Goal: Contribute content: Contribute content

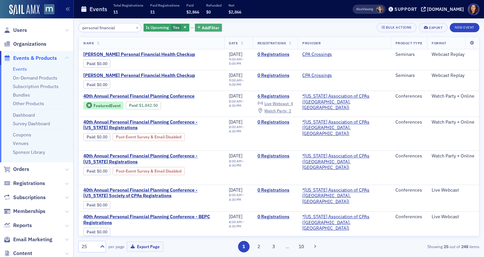
click at [202, 27] on span "Add Filter" at bounding box center [210, 28] width 17 height 6
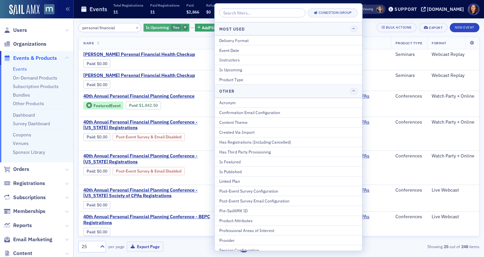
click at [182, 26] on span "button" at bounding box center [185, 28] width 6 height 6
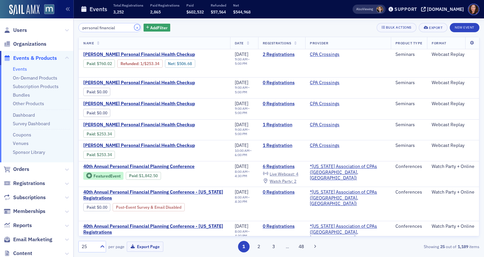
click at [134, 25] on button "×" at bounding box center [137, 27] width 6 height 6
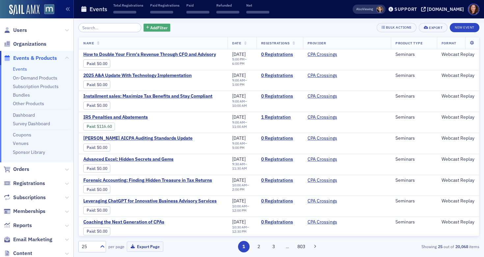
click at [150, 30] on span "Add Filter" at bounding box center [158, 28] width 17 height 6
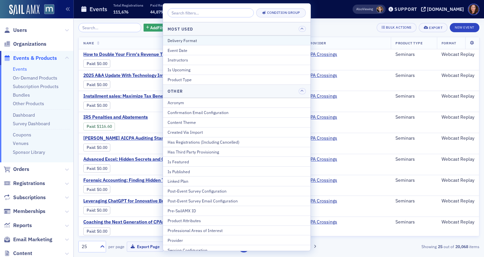
click at [207, 43] on button "Delivery Format" at bounding box center [236, 41] width 147 height 10
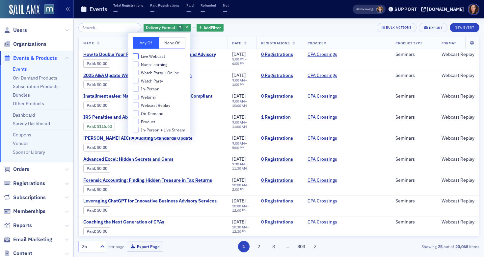
click at [138, 56] on input "Live Webcast" at bounding box center [136, 56] width 6 height 6
checkbox input "true"
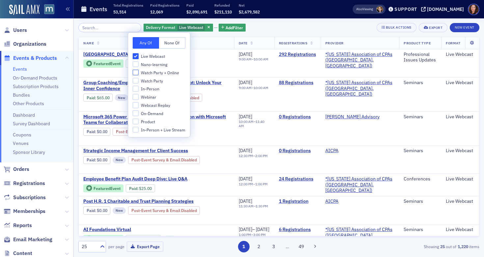
click at [136, 73] on input "Watch Party + Online" at bounding box center [136, 73] width 6 height 6
checkbox input "true"
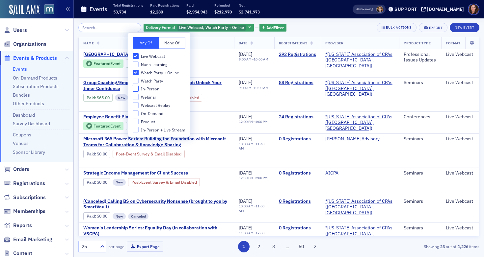
click at [136, 90] on input "In-Person" at bounding box center [136, 89] width 6 height 6
checkbox input "true"
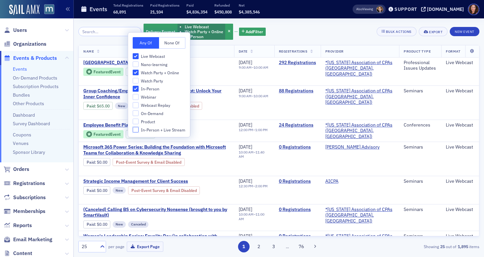
click at [134, 130] on input "In-Person + Live Stream" at bounding box center [136, 130] width 6 height 6
checkbox input "true"
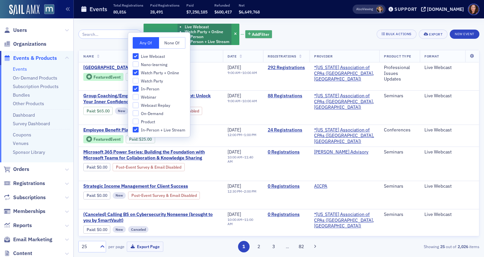
click at [254, 36] on span "Add Filter" at bounding box center [260, 34] width 17 height 6
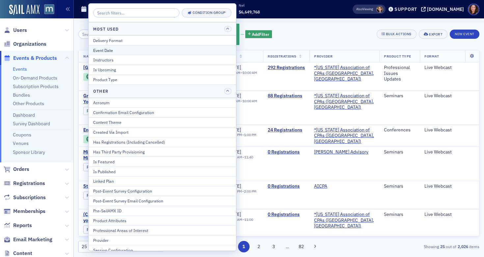
click at [144, 50] on div "Event Date" at bounding box center [162, 50] width 138 height 6
select select "7"
select select "2025"
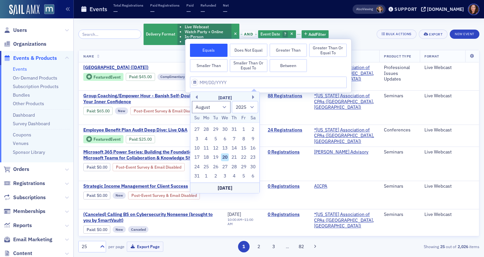
click at [294, 65] on button "Between" at bounding box center [289, 65] width 38 height 13
select select "7"
select select "2025"
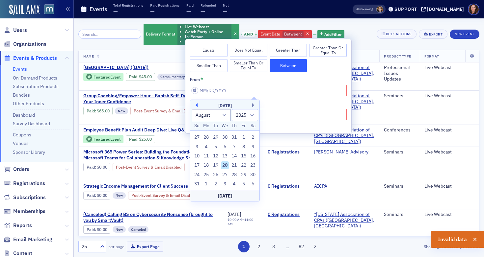
click at [197, 107] on button "Previous Month" at bounding box center [195, 105] width 4 height 4
select select "6"
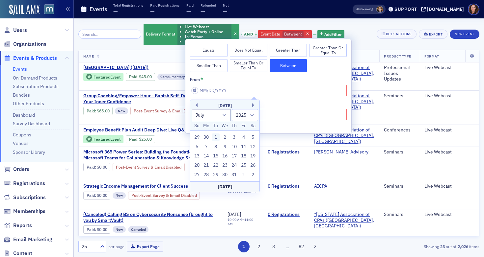
click at [216, 139] on div "1" at bounding box center [216, 138] width 8 height 8
type input "07/01/2025"
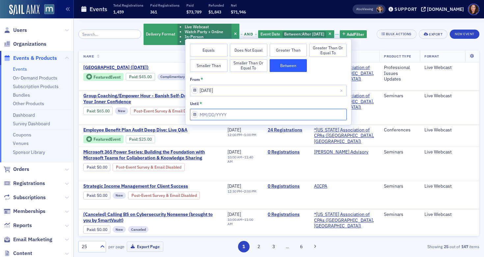
click at [231, 116] on input "from *" at bounding box center [268, 115] width 157 height 12
select select "7"
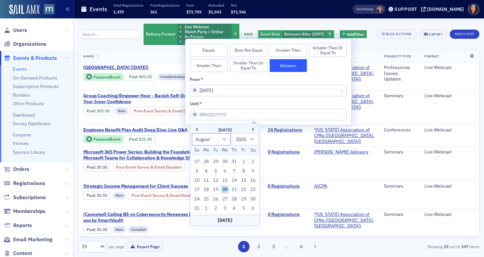
click at [225, 219] on div "[DATE]" at bounding box center [224, 220] width 69 height 11
type input "08/20/2025"
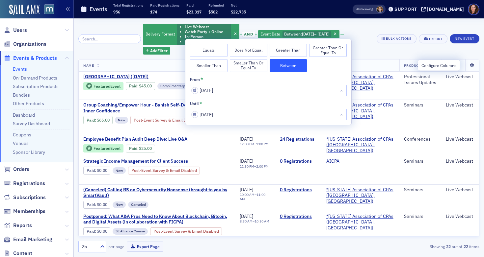
click at [469, 65] on icon at bounding box center [471, 66] width 13 height 4
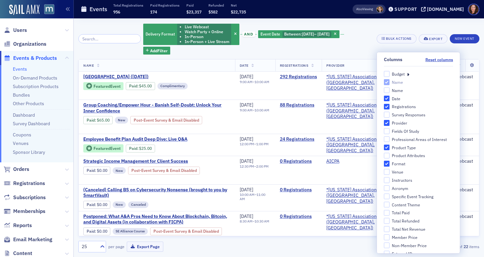
click at [385, 74] on label "Budget" at bounding box center [393, 74] width 21 height 6
click at [385, 74] on input "Budget" at bounding box center [386, 74] width 6 height 6
checkbox input "true"
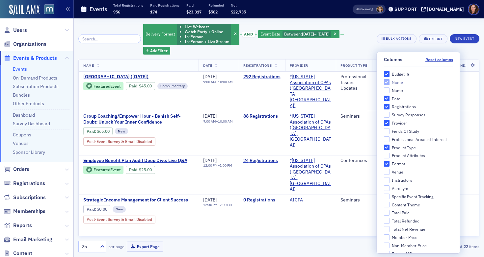
click at [407, 73] on icon at bounding box center [408, 74] width 2 height 6
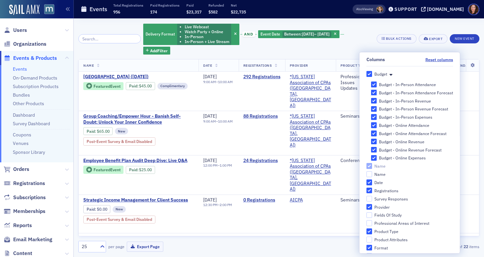
click at [371, 92] on input "Budget - In-Person Attendance Forecast" at bounding box center [374, 93] width 6 height 6
checkbox input "false"
click at [371, 102] on input "Budget - In-Person Revenue" at bounding box center [374, 101] width 6 height 6
checkbox input "false"
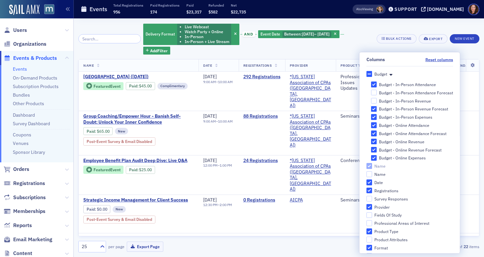
click at [371, 109] on input "Budget - In-Person Revenue Forecast" at bounding box center [374, 109] width 6 height 6
checkbox input "false"
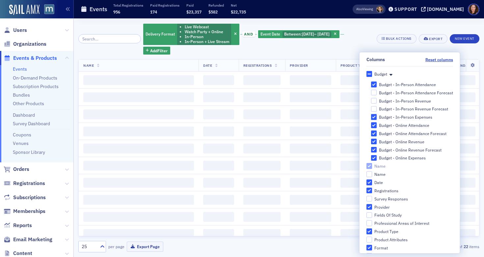
click at [371, 119] on input "Budget - In-Person Expenses" at bounding box center [374, 117] width 6 height 6
checkbox input "false"
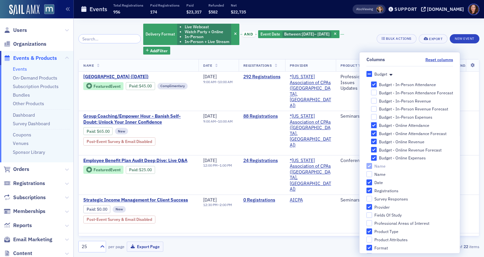
click at [371, 125] on input "Budget - Online Attendance" at bounding box center [374, 125] width 6 height 6
checkbox input "false"
click at [371, 134] on input "Budget - Online Attendance Forecast" at bounding box center [374, 134] width 6 height 6
checkbox input "false"
click at [371, 126] on input "Budget - Online Attendance" at bounding box center [374, 125] width 6 height 6
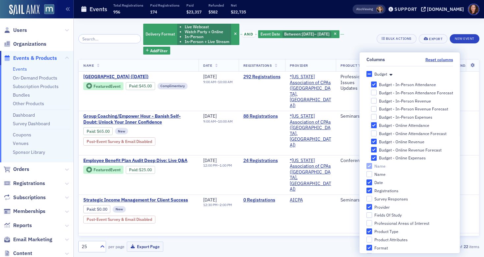
checkbox input "true"
click at [372, 143] on input "Budget - Online Revenue" at bounding box center [374, 142] width 6 height 6
checkbox input "false"
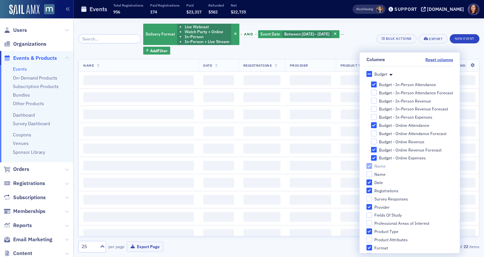
click at [371, 148] on input "Budget - Online Revenue Forecast" at bounding box center [374, 150] width 6 height 6
checkbox input "false"
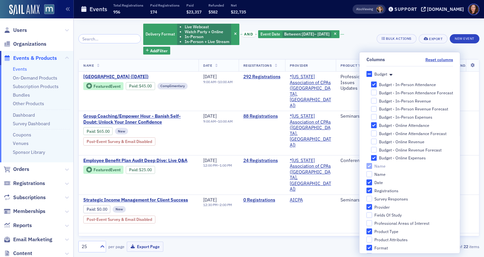
click at [371, 158] on input "Budget - Online Expenses" at bounding box center [374, 158] width 6 height 6
checkbox input "false"
click at [373, 22] on div "Delivery Format Live Webcast Watch Party + Online In-Person In-Person + Live St…" at bounding box center [278, 137] width 401 height 239
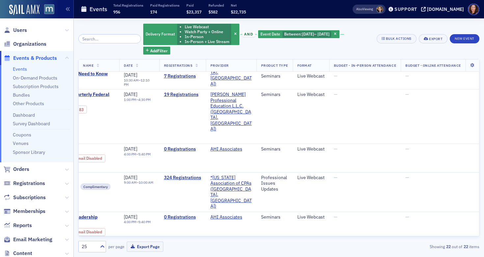
scroll to position [647, 105]
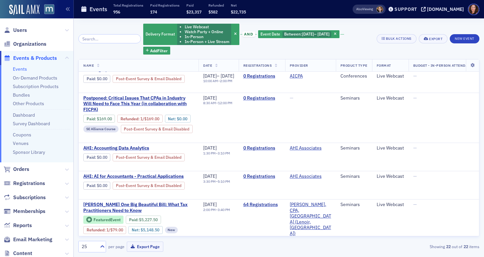
scroll to position [285, 0]
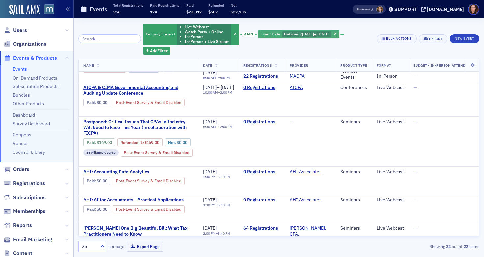
click at [320, 33] on span "8/20/2025" at bounding box center [323, 33] width 12 height 5
select select "6"
select select "2025"
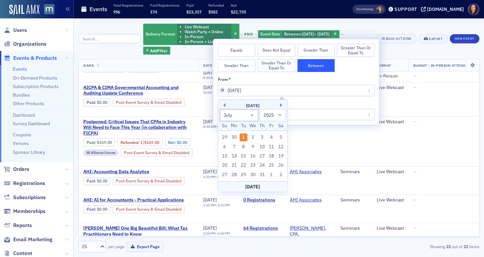
click at [255, 188] on div "[DATE]" at bounding box center [252, 187] width 69 height 11
type input "08/20/2025"
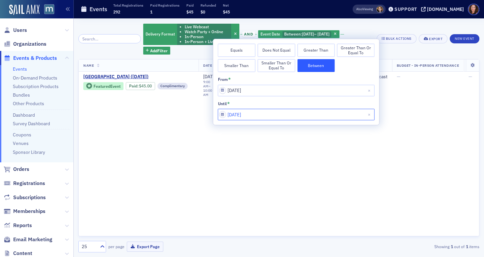
click at [266, 116] on input "08/20/2025" at bounding box center [296, 115] width 157 height 12
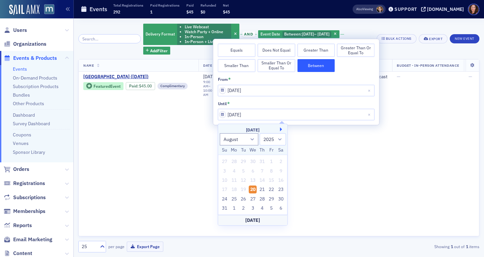
click at [281, 129] on button "Next Month" at bounding box center [282, 130] width 4 height 4
select select "8"
click at [280, 180] on div "20" at bounding box center [281, 181] width 8 height 8
type input "09/20/2025"
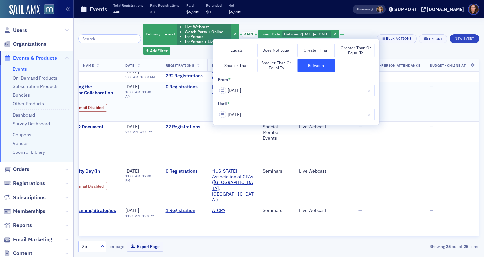
scroll to position [0, 78]
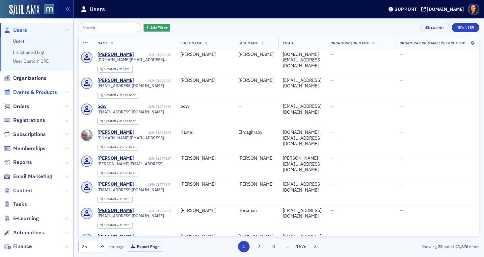
click at [51, 92] on span "Events & Products" at bounding box center [35, 92] width 44 height 7
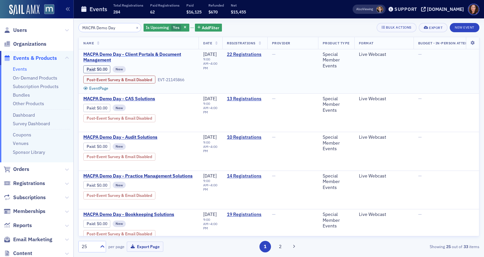
type input "MACPA Demo Day"
click at [143, 55] on span "MACPA Demo Day - Client Portals & Document Management" at bounding box center [138, 58] width 111 height 12
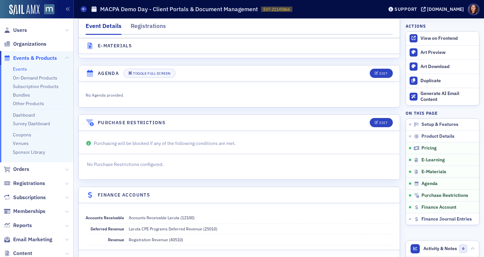
scroll to position [855, 0]
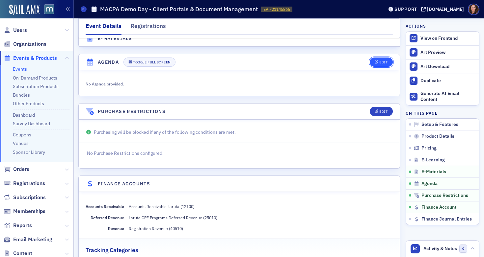
click at [379, 64] on div "Edit" at bounding box center [383, 63] width 8 height 4
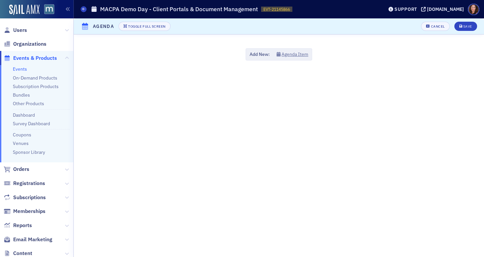
scroll to position [879, 0]
click at [293, 50] on div "Add New: Agenda Item" at bounding box center [278, 54] width 66 height 12
click at [292, 57] on button "Agenda Item" at bounding box center [292, 54] width 32 height 7
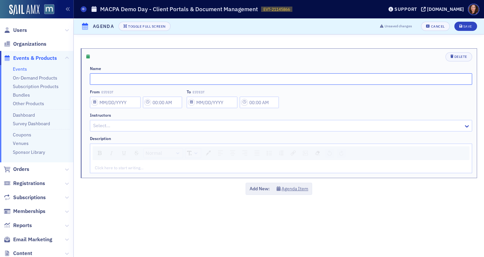
click at [169, 78] on input "text" at bounding box center [281, 79] width 382 height 12
type input "Welcome"
click at [125, 104] on input "From EST/EDT" at bounding box center [115, 103] width 51 height 12
select select "7"
select select "2025"
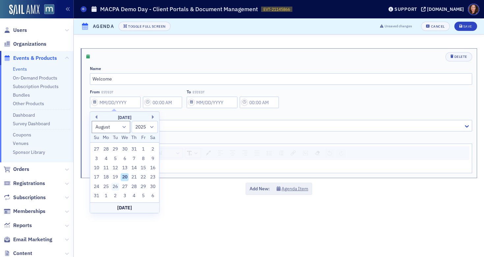
click at [117, 187] on div "26" at bounding box center [115, 187] width 8 height 8
type input "[DATE]"
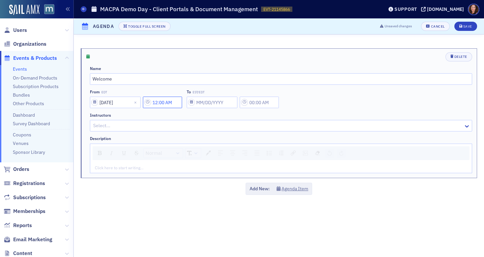
click at [168, 101] on input "12:00 AM" at bounding box center [162, 103] width 39 height 12
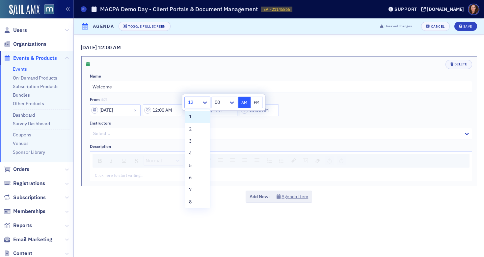
click at [195, 106] on div at bounding box center [194, 102] width 14 height 8
click at [203, 102] on icon at bounding box center [205, 103] width 4 height 2
click at [194, 186] on div "9" at bounding box center [197, 190] width 25 height 12
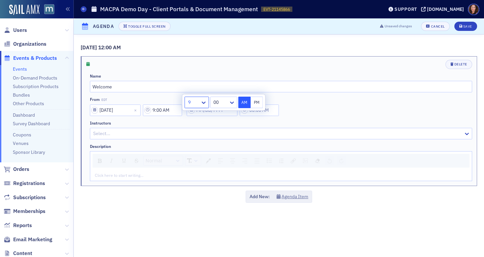
click at [222, 106] on div at bounding box center [220, 102] width 15 height 8
click at [223, 128] on div "10" at bounding box center [223, 128] width 18 height 7
type input "9:10 AM"
click at [256, 141] on div "Instructors Select... Description Normal Click here to start writing…" at bounding box center [281, 151] width 382 height 61
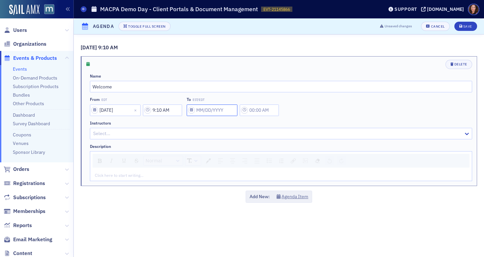
select select "7"
select select "2025"
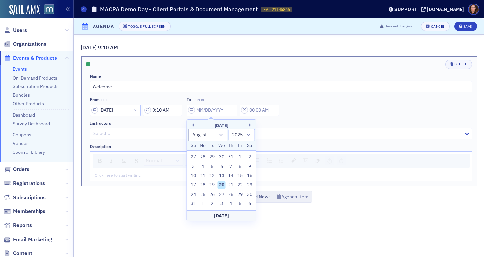
click at [215, 107] on input "To EST/EDT" at bounding box center [212, 111] width 51 height 12
click at [211, 193] on div "26" at bounding box center [212, 195] width 8 height 8
type input "[DATE]"
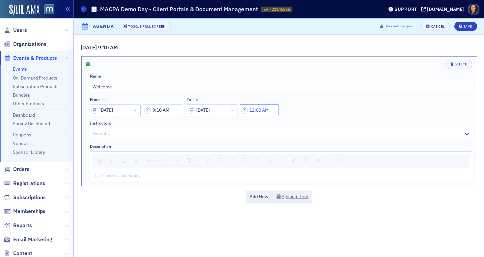
click at [256, 113] on input "12:00 AM" at bounding box center [259, 111] width 39 height 12
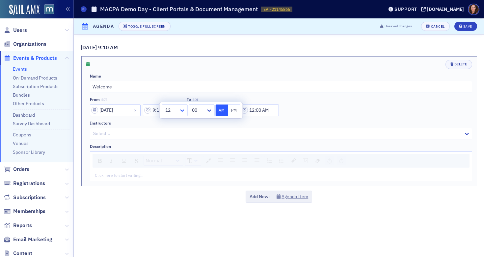
click at [183, 110] on icon at bounding box center [182, 110] width 7 height 7
click at [173, 174] on div "9" at bounding box center [174, 172] width 17 height 7
click at [201, 109] on div at bounding box center [197, 110] width 15 height 8
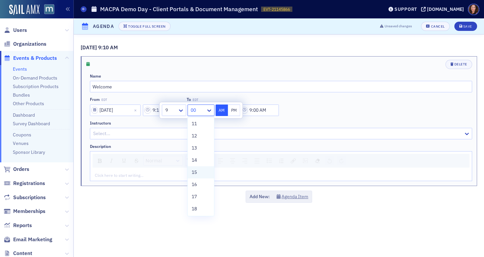
click at [200, 177] on div "15" at bounding box center [201, 173] width 26 height 12
type input "9:15 AM"
click at [265, 131] on div at bounding box center [277, 134] width 370 height 8
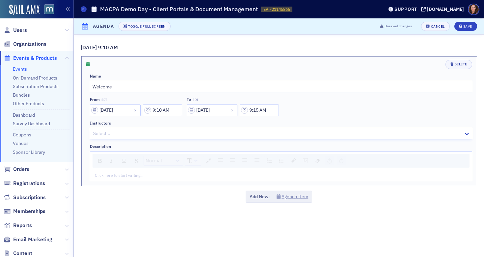
click at [299, 197] on button "Agenda Item" at bounding box center [292, 196] width 32 height 7
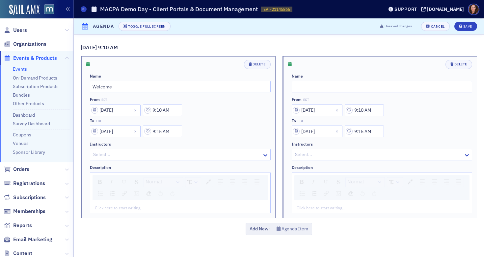
click at [302, 87] on input "text" at bounding box center [382, 87] width 181 height 12
type input "Content Snare"
click at [360, 111] on input "9:10 AM" at bounding box center [364, 111] width 39 height 12
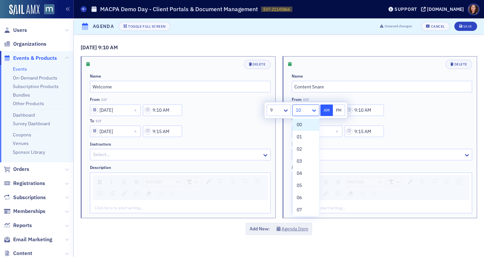
click at [312, 113] on icon at bounding box center [314, 110] width 7 height 7
click at [304, 141] on div "15" at bounding box center [305, 141] width 18 height 7
type input "9:15 AM"
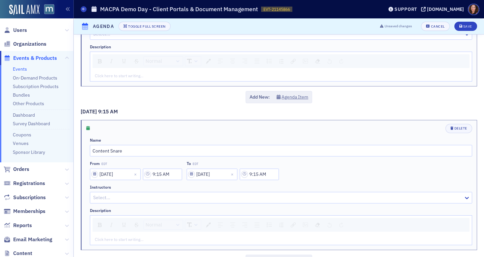
scroll to position [104, 0]
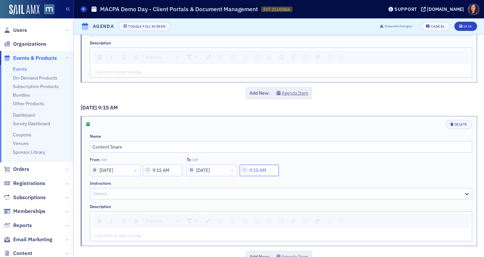
click at [260, 166] on input "9:15 AM" at bounding box center [259, 171] width 39 height 12
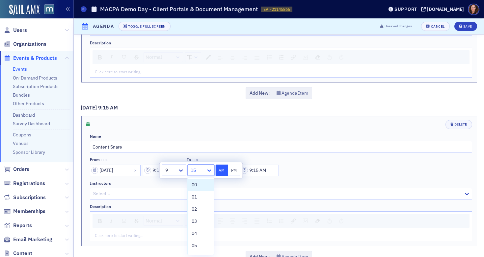
click at [210, 170] on icon at bounding box center [209, 170] width 7 height 7
click at [198, 241] on div "45" at bounding box center [201, 239] width 18 height 7
type input "9:45 AM"
click at [266, 219] on div "rdw-list-control" at bounding box center [269, 221] width 10 height 9
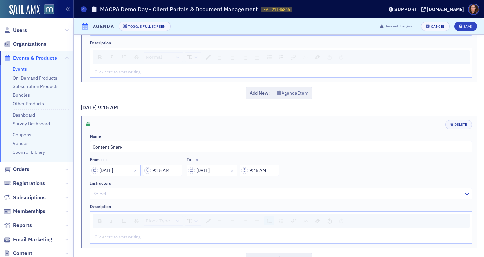
scroll to position [121, 0]
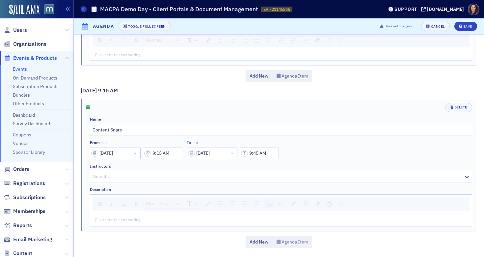
click at [288, 241] on button "Agenda Item" at bounding box center [292, 242] width 32 height 7
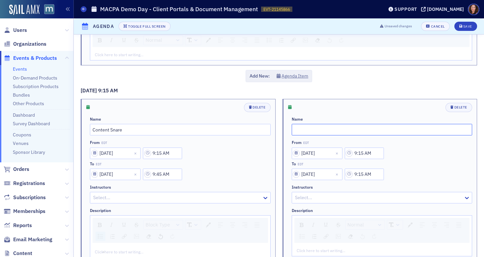
click at [327, 132] on input "text" at bounding box center [382, 130] width 181 height 12
type input "Financial Cents"
click at [366, 155] on input "9:15 AM" at bounding box center [364, 154] width 39 height 12
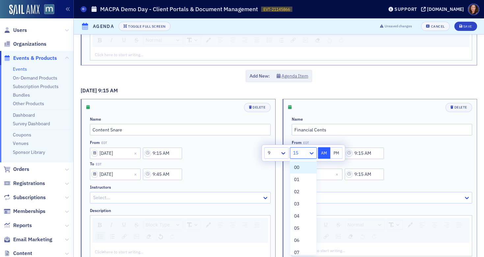
click at [312, 156] on icon at bounding box center [311, 153] width 7 height 7
click at [300, 176] on div "45" at bounding box center [303, 178] width 18 height 7
type input "9:45 AM"
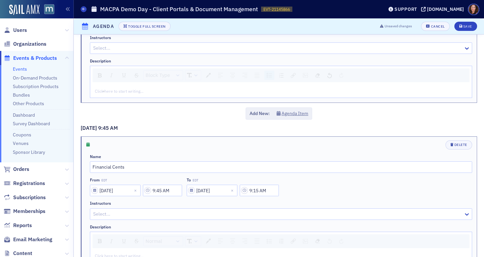
scroll to position [285, 0]
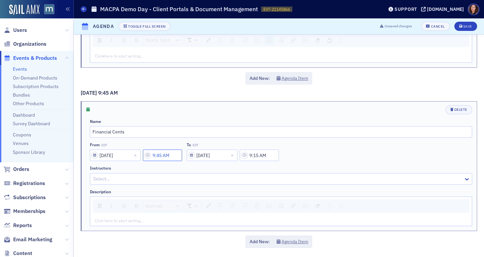
click at [164, 156] on input "9:45 AM" at bounding box center [162, 156] width 39 height 12
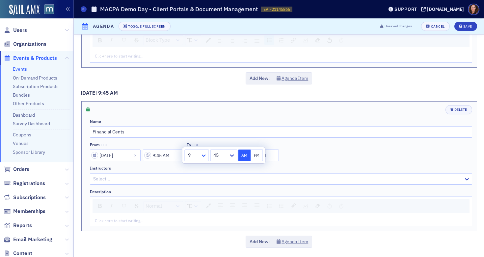
click at [200, 155] on icon at bounding box center [203, 155] width 7 height 7
click at [200, 223] on div "10" at bounding box center [197, 223] width 24 height 12
click at [217, 156] on div at bounding box center [221, 155] width 14 height 8
click at [219, 169] on span "00" at bounding box center [218, 170] width 5 height 7
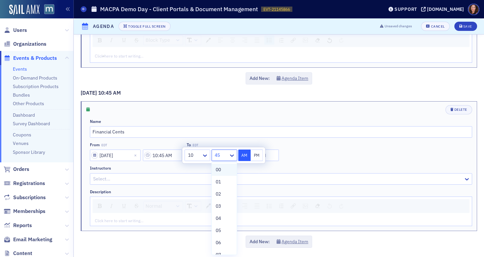
type input "10:00 AM"
click at [309, 151] on div "From EDT [DATE] 10:00 AM To EDT [DATE] 9:15 AM" at bounding box center [281, 151] width 382 height 19
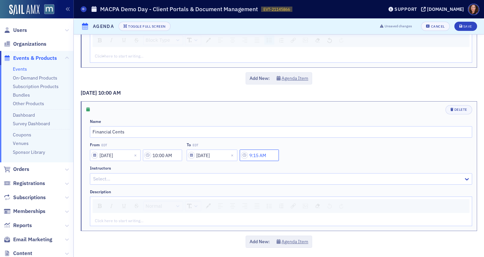
click at [263, 156] on input "9:15 AM" at bounding box center [259, 156] width 39 height 12
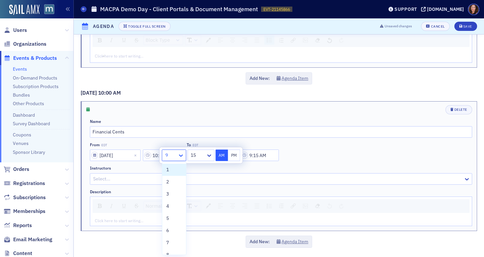
click at [180, 155] on icon at bounding box center [181, 155] width 7 height 7
click at [177, 226] on div "10" at bounding box center [174, 223] width 24 height 12
click at [203, 155] on div at bounding box center [198, 155] width 14 height 8
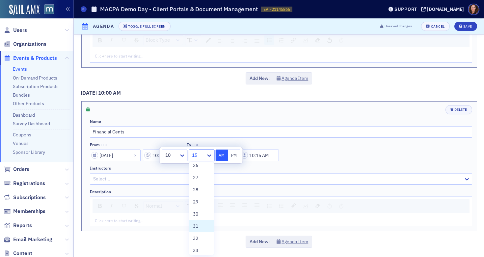
scroll to position [322, 0]
click at [200, 215] on div "30" at bounding box center [201, 212] width 17 height 7
type input "10:30 AM"
click at [342, 152] on div "From EDT [DATE] 10:00 AM To EDT [DATE] 10:30 AM" at bounding box center [281, 151] width 382 height 19
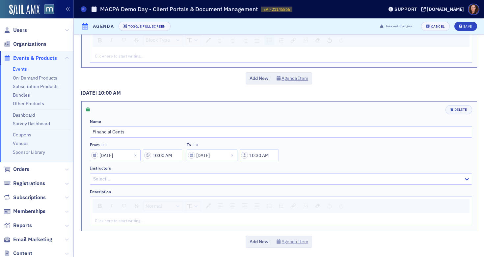
click at [294, 241] on button "Agenda Item" at bounding box center [292, 242] width 32 height 7
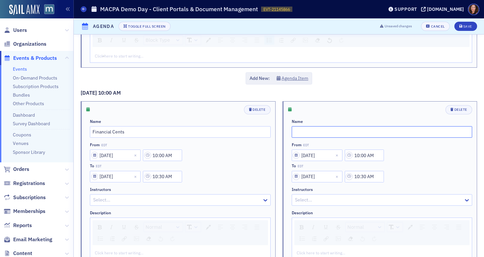
click at [303, 130] on input "text" at bounding box center [382, 132] width 181 height 12
type input "Canopy"
click at [368, 153] on input "10:00 AM" at bounding box center [364, 156] width 39 height 12
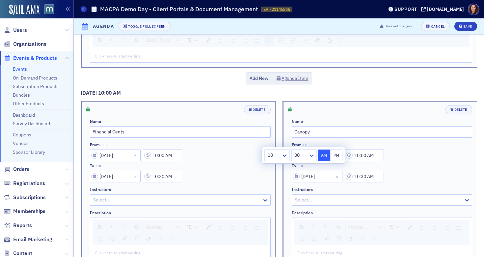
click at [311, 159] on icon at bounding box center [311, 155] width 7 height 7
click at [300, 214] on span "45" at bounding box center [297, 212] width 5 height 7
type input "10:45 AM"
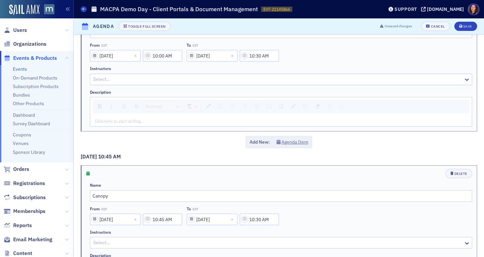
scroll to position [449, 0]
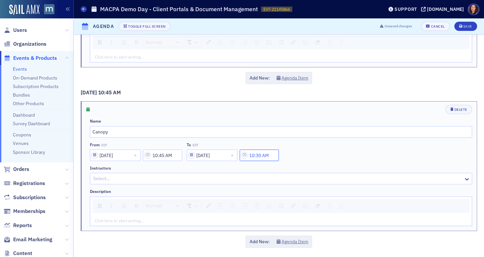
click at [261, 154] on input "10:30 AM" at bounding box center [259, 156] width 39 height 12
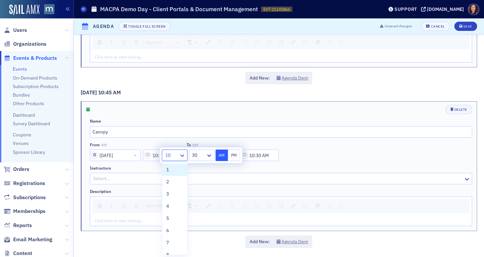
click at [183, 156] on icon at bounding box center [182, 155] width 7 height 7
click at [175, 238] on div "11" at bounding box center [174, 235] width 17 height 7
click at [204, 156] on div at bounding box center [198, 155] width 14 height 8
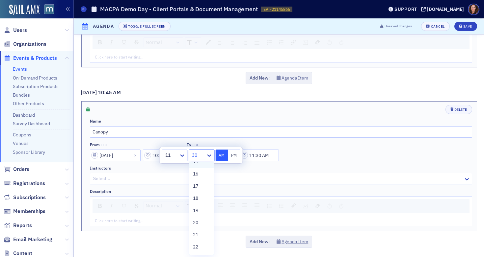
click at [202, 166] on div "15" at bounding box center [201, 162] width 25 height 12
type input "11:15 AM"
click at [343, 160] on div "From EDT [DATE] 10:45 AM To EDT [DATE] 11:15 AM" at bounding box center [281, 151] width 382 height 19
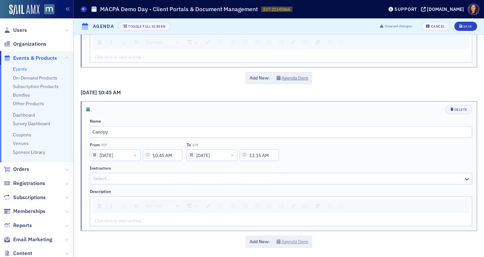
click at [286, 242] on button "Agenda Item" at bounding box center [292, 242] width 32 height 7
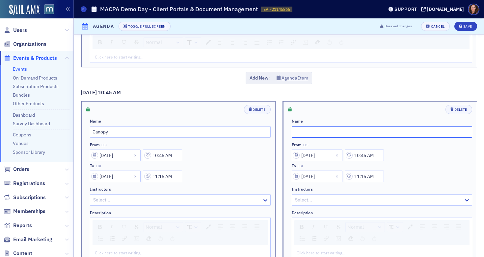
click at [310, 134] on input "text" at bounding box center [382, 132] width 181 height 12
type input "SmartVault"
click at [361, 157] on input "10:45 AM" at bounding box center [364, 156] width 39 height 12
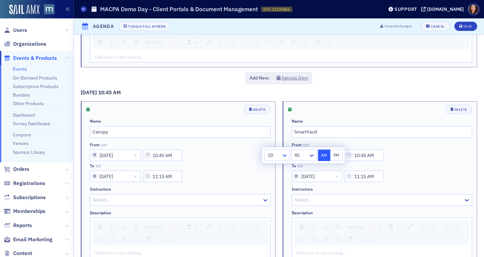
click at [285, 158] on icon at bounding box center [284, 155] width 7 height 7
click at [275, 236] on div "11" at bounding box center [277, 235] width 17 height 7
type input "11:45 AM"
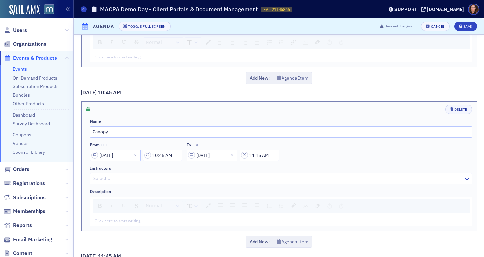
scroll to position [612, 0]
click at [169, 154] on input "11:45 AM" at bounding box center [162, 156] width 39 height 12
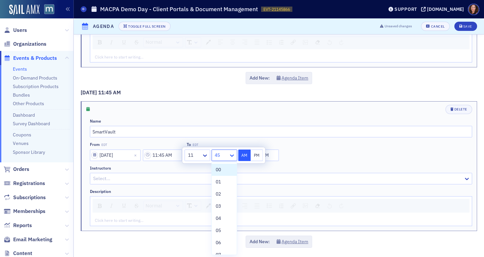
click at [228, 155] on icon at bounding box center [231, 155] width 7 height 7
click at [221, 209] on span "30" at bounding box center [218, 207] width 5 height 7
type input "11:30 AM"
click at [301, 155] on div "From EDT [DATE] 11:30 AM To EDT [DATE] 11:15 AM" at bounding box center [281, 151] width 382 height 19
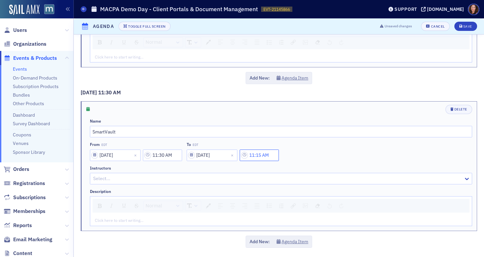
click at [268, 154] on input "11:15 AM" at bounding box center [259, 156] width 39 height 12
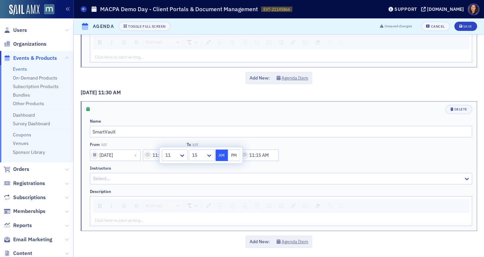
click at [236, 155] on button "PM" at bounding box center [234, 156] width 13 height 12
click at [181, 155] on icon at bounding box center [182, 156] width 4 height 2
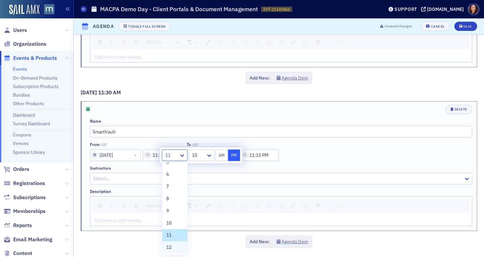
click at [172, 245] on div "12" at bounding box center [174, 247] width 17 height 7
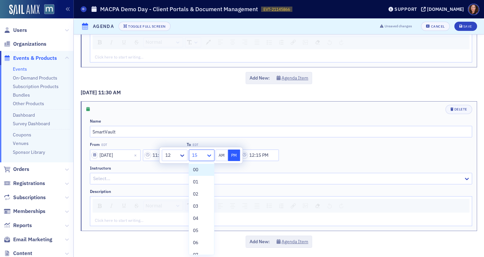
click at [206, 152] on icon at bounding box center [209, 155] width 7 height 7
click at [202, 170] on div "00" at bounding box center [201, 170] width 17 height 7
type input "12:00 PM"
click at [313, 164] on div "Name SmartVault From EDT [DATE] 11:30 AM To EDT [DATE] 12:00 PM Instructors Sel…" at bounding box center [281, 173] width 382 height 108
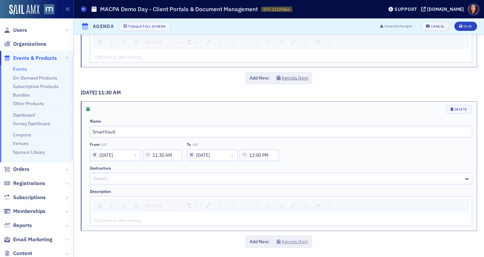
click at [286, 243] on button "Agenda Item" at bounding box center [292, 242] width 32 height 7
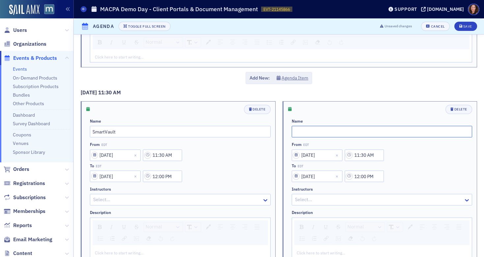
click at [305, 132] on input "text" at bounding box center [382, 132] width 181 height 12
type input "TBD"
click at [364, 153] on input "11:30 AM" at bounding box center [364, 156] width 39 height 12
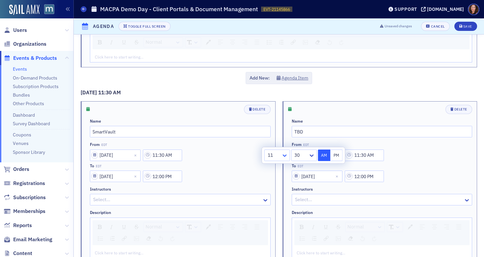
click at [282, 155] on icon at bounding box center [284, 155] width 7 height 7
click at [276, 249] on div "12" at bounding box center [277, 247] width 17 height 7
type input "12:30 AM"
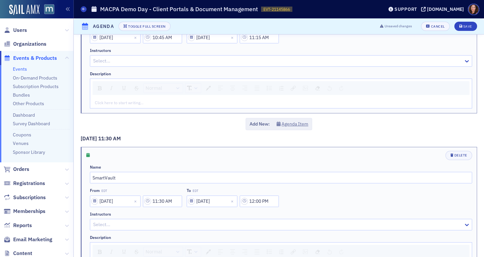
scroll to position [774, 0]
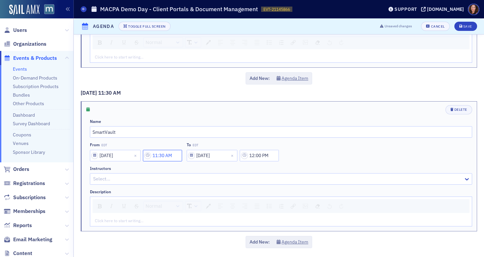
click at [173, 155] on input "11:30 AM" at bounding box center [162, 156] width 39 height 12
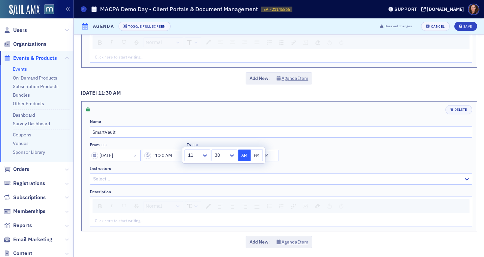
click at [258, 156] on button "PM" at bounding box center [256, 156] width 13 height 12
click at [246, 155] on button "AM" at bounding box center [244, 156] width 13 height 12
type input "11:30 AM"
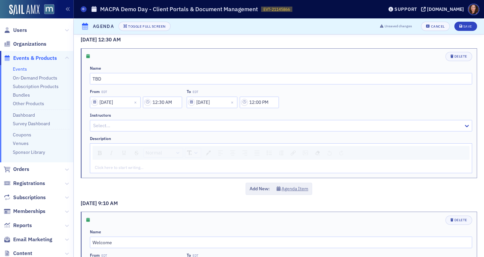
scroll to position [0, 0]
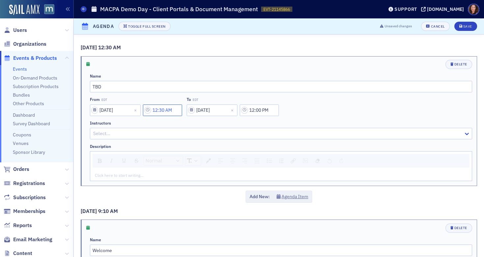
click at [168, 111] on input "12:30 AM" at bounding box center [162, 111] width 39 height 12
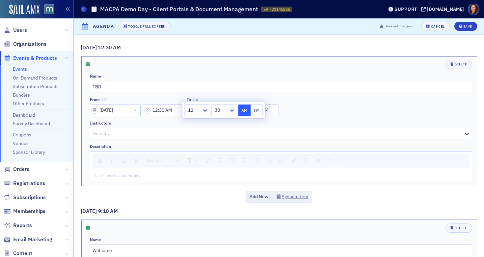
click at [256, 112] on button "PM" at bounding box center [256, 111] width 13 height 12
type input "12:30 PM"
click at [302, 90] on input "TBD" at bounding box center [281, 87] width 382 height 12
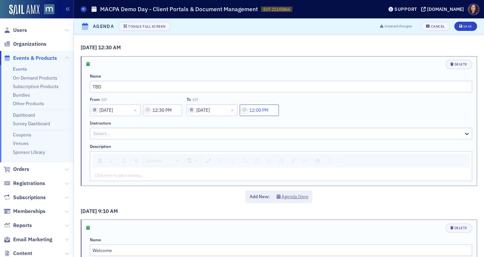
click at [266, 110] on input "12:00 PM" at bounding box center [259, 111] width 39 height 12
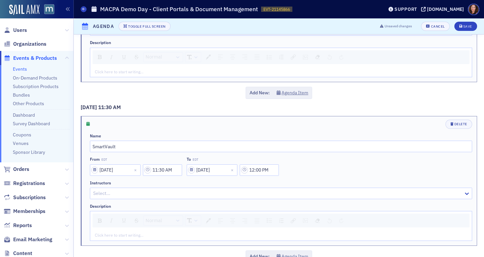
scroll to position [774, 0]
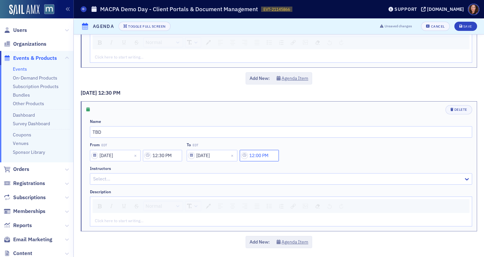
click at [261, 155] on input "12:00 PM" at bounding box center [259, 156] width 39 height 12
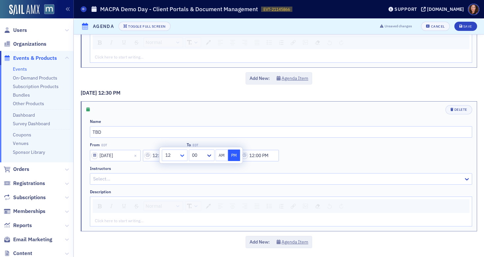
click at [181, 154] on icon at bounding box center [182, 155] width 7 height 7
click at [175, 168] on div "1" at bounding box center [174, 170] width 17 height 7
type input "1:00 PM"
click at [340, 134] on input "TBD" at bounding box center [281, 132] width 382 height 12
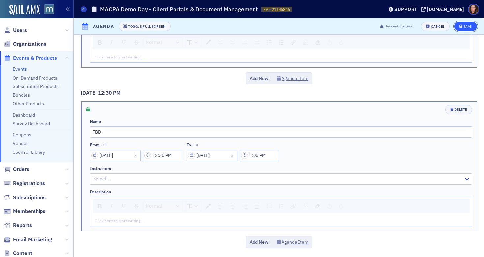
click at [459, 27] on span "Save" at bounding box center [465, 27] width 13 height 4
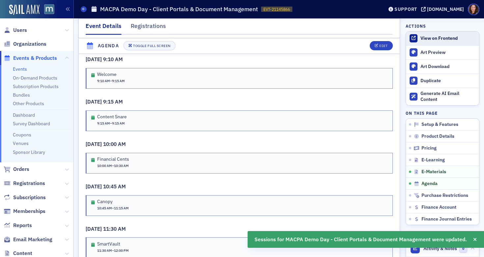
click at [437, 38] on div "View on Frontend" at bounding box center [447, 39] width 55 height 6
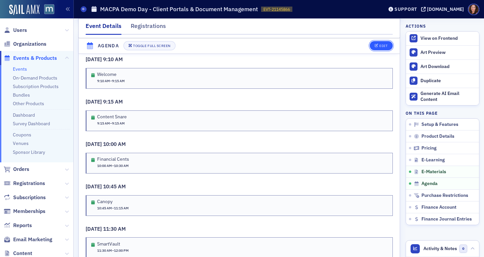
click at [374, 44] on button "Edit" at bounding box center [381, 45] width 23 height 9
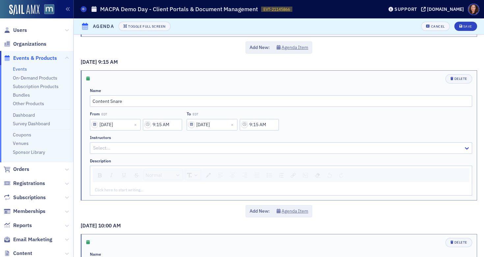
scroll to position [157, 0]
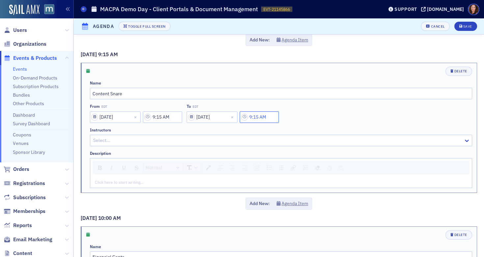
click at [260, 118] on input "9:15 AM" at bounding box center [259, 118] width 39 height 12
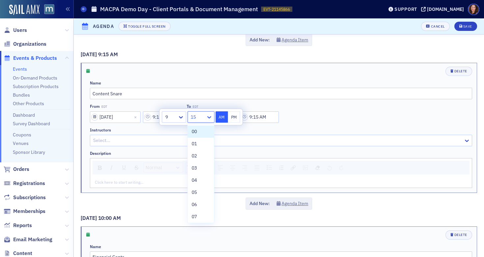
click at [211, 117] on icon at bounding box center [209, 117] width 4 height 2
click at [201, 164] on div "30" at bounding box center [201, 164] width 18 height 7
type input "9:30 AM"
click at [365, 102] on div "Name Content Snare From EDT [DATE] 9:15 AM To EDT [DATE] 9:30 AM Instructors Se…" at bounding box center [281, 135] width 382 height 108
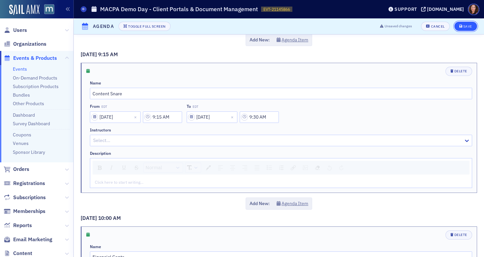
click at [463, 25] on div "Save" at bounding box center [467, 27] width 9 height 4
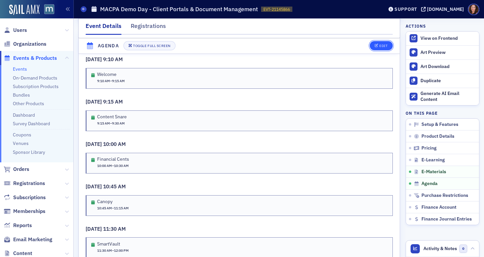
click at [379, 47] on div "Edit" at bounding box center [383, 46] width 8 height 4
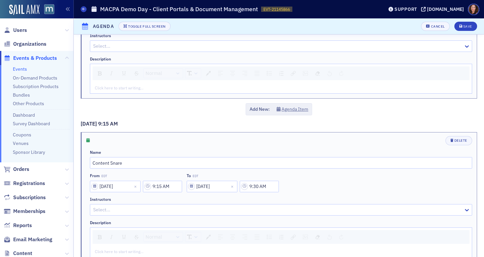
scroll to position [144, 0]
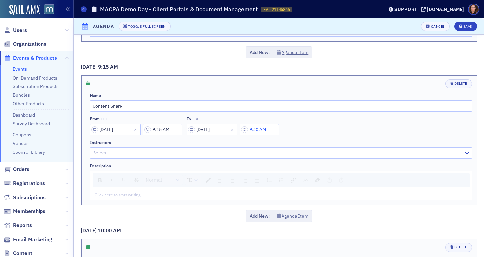
click at [262, 129] on input "9:30 AM" at bounding box center [259, 130] width 39 height 12
click at [200, 130] on div at bounding box center [197, 130] width 15 height 8
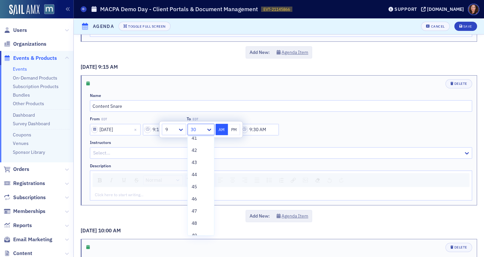
scroll to position [525, 0]
click at [204, 166] on div "45" at bounding box center [201, 167] width 18 height 7
type input "9:45 AM"
click at [463, 26] on div "Save" at bounding box center [467, 27] width 9 height 4
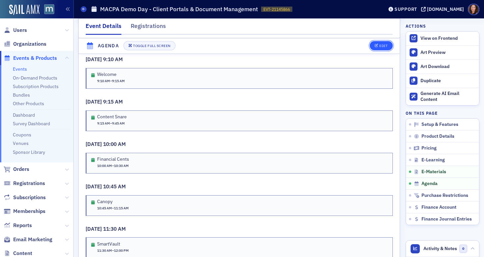
click at [379, 47] on div "Edit" at bounding box center [383, 46] width 8 height 4
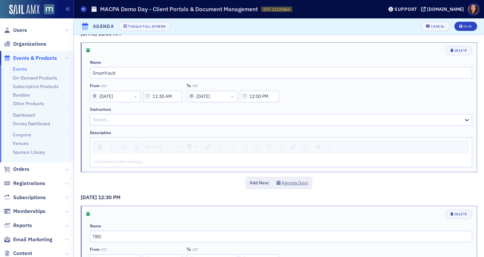
scroll to position [774, 0]
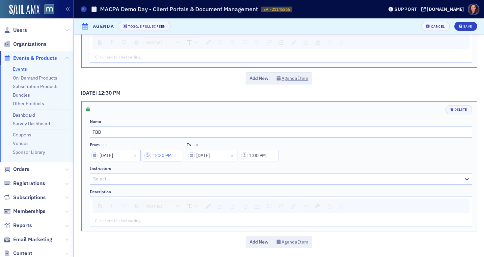
click at [166, 157] on input "12:30 PM" at bounding box center [162, 156] width 39 height 12
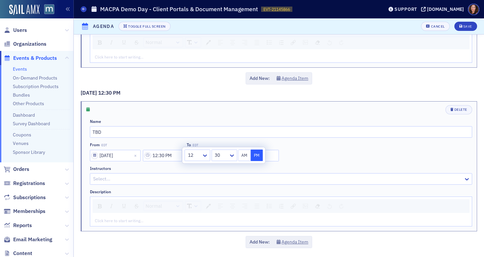
click at [222, 157] on div at bounding box center [221, 155] width 14 height 8
click at [222, 229] on div "15" at bounding box center [224, 228] width 17 height 7
type input "12:15 PM"
click at [304, 160] on div "From EDT [DATE] 12:15 PM To EDT [DATE] 1:00 PM" at bounding box center [281, 151] width 382 height 19
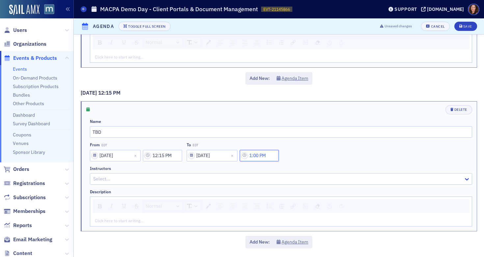
click at [256, 157] on input "1:00 PM" at bounding box center [259, 156] width 39 height 12
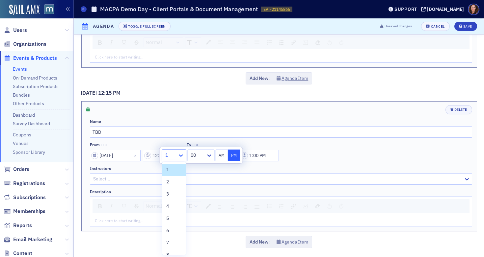
click at [181, 155] on icon at bounding box center [181, 155] width 7 height 7
click at [172, 249] on div "12" at bounding box center [174, 247] width 16 height 7
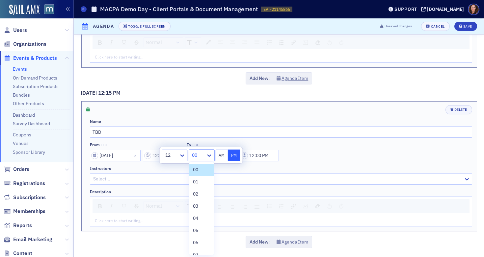
click at [205, 154] on div "00" at bounding box center [197, 156] width 17 height 10
click at [198, 231] on div "45" at bounding box center [201, 229] width 17 height 7
type input "12:45 PM"
click at [260, 213] on div "Normal Click here to start writing…" at bounding box center [281, 212] width 382 height 30
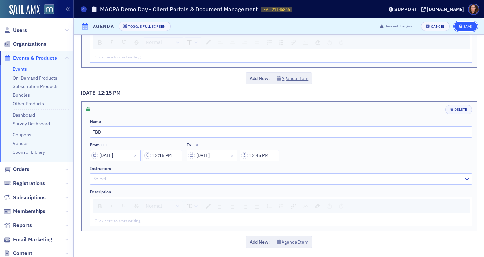
click at [454, 29] on button "Save" at bounding box center [465, 26] width 23 height 9
